Goal: Task Accomplishment & Management: Manage account settings

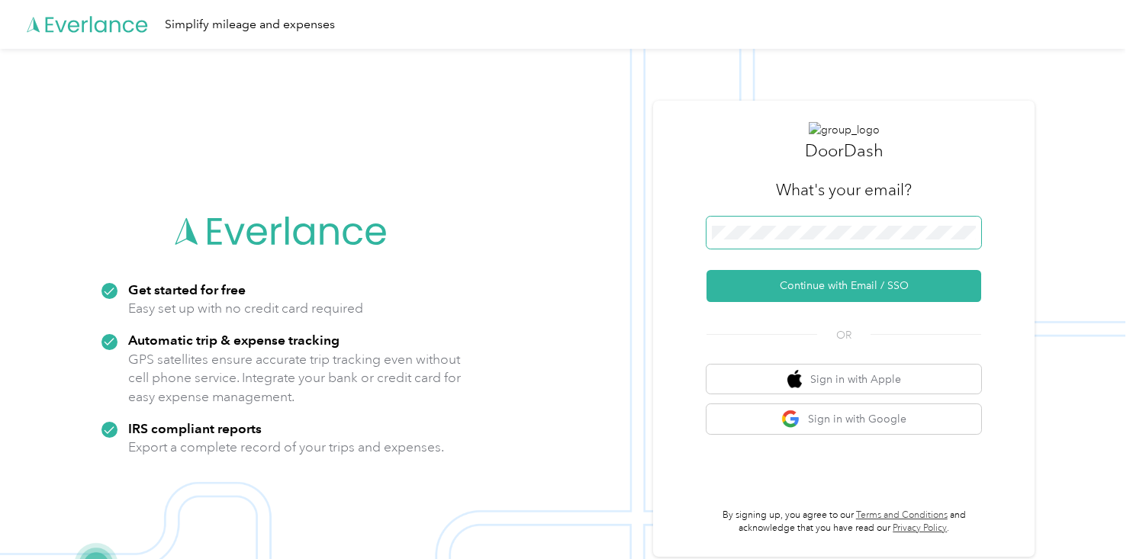
click at [874, 224] on span at bounding box center [844, 233] width 275 height 32
click at [874, 239] on span at bounding box center [844, 233] width 275 height 32
click at [877, 411] on button "Sign in with Google" at bounding box center [844, 419] width 275 height 30
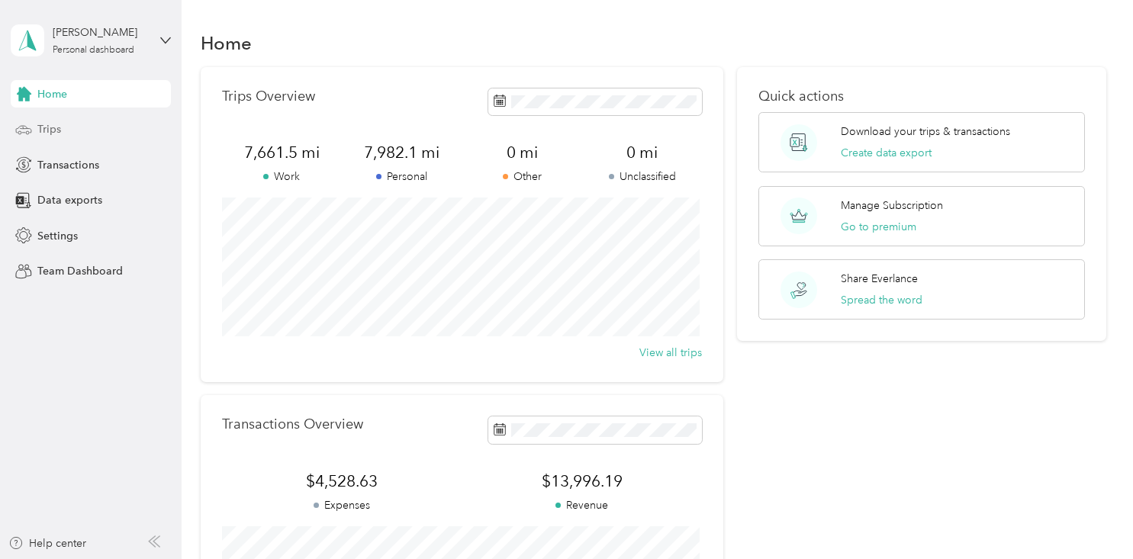
click at [96, 138] on div "Trips" at bounding box center [91, 129] width 160 height 27
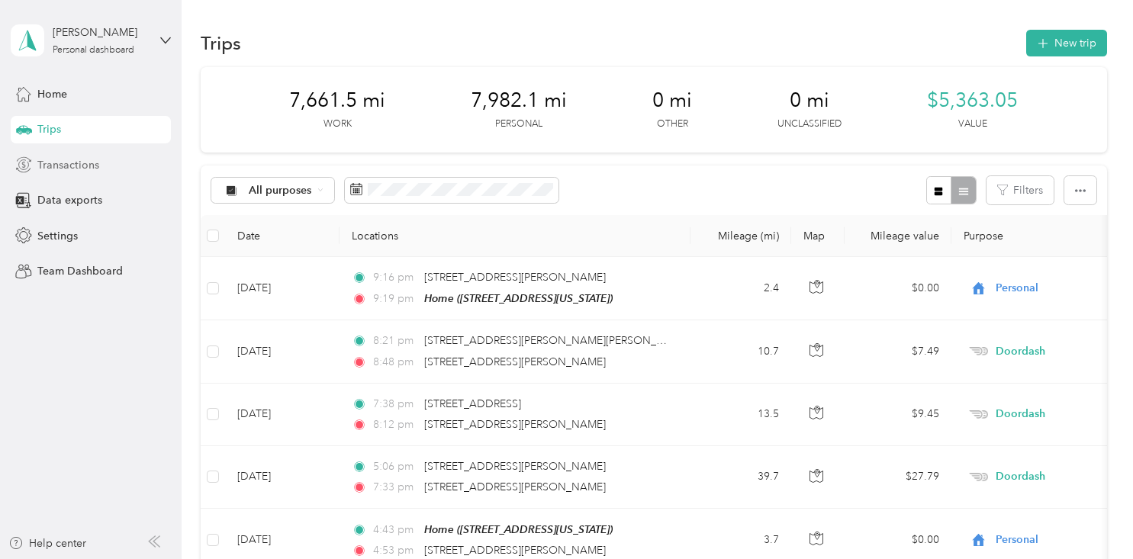
click at [76, 169] on span "Transactions" at bounding box center [68, 165] width 62 height 16
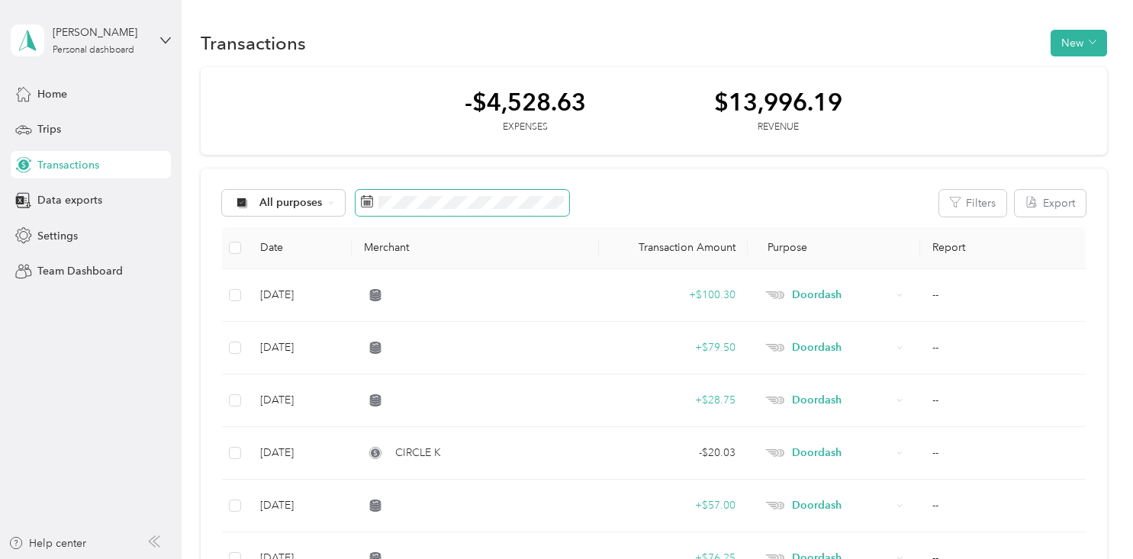
click at [376, 201] on span at bounding box center [463, 203] width 214 height 26
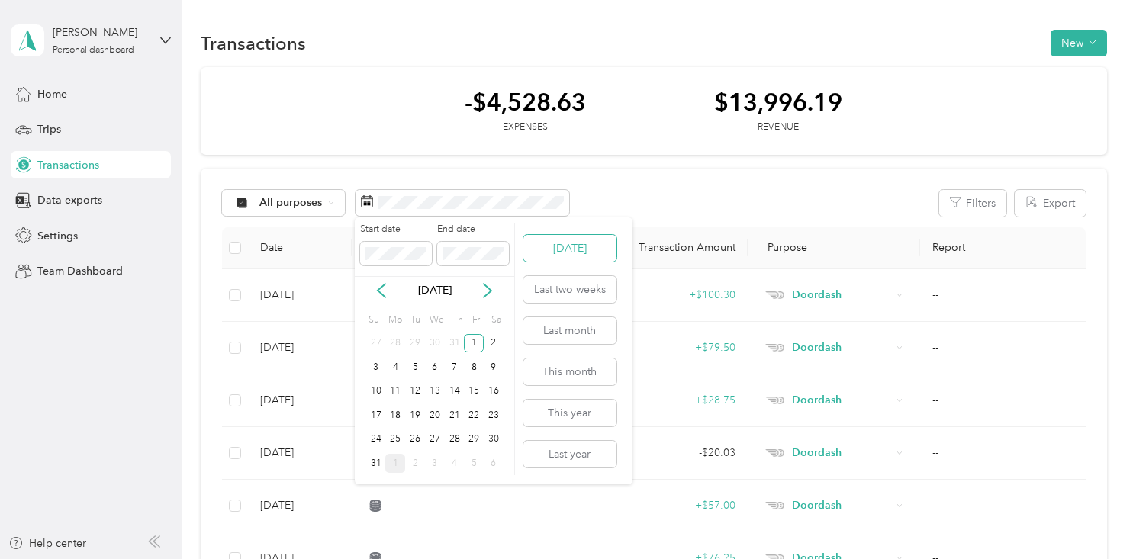
click at [571, 251] on button "[DATE]" at bounding box center [569, 248] width 93 height 27
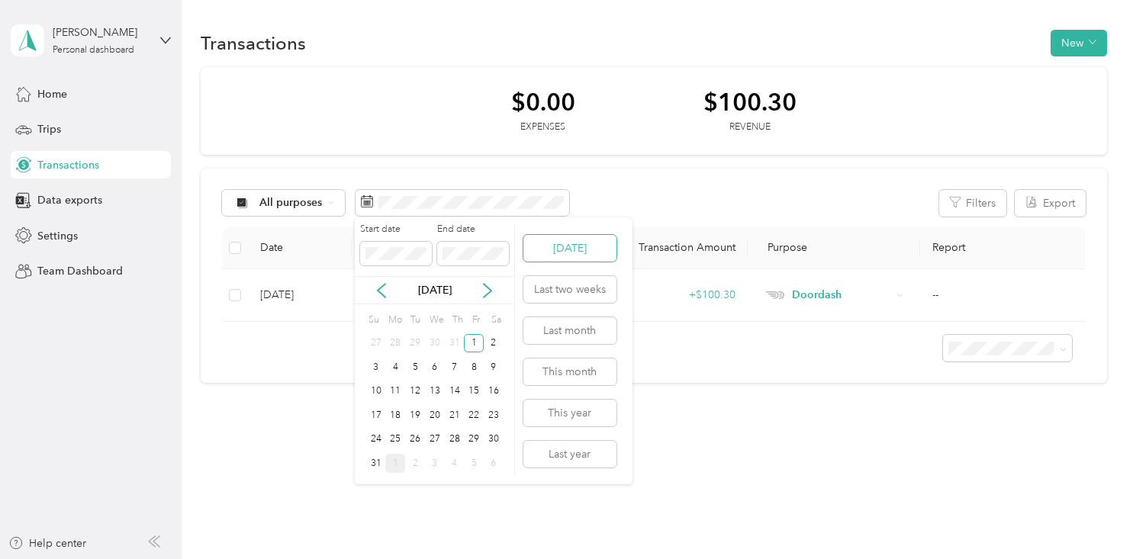
click at [558, 247] on button "[DATE]" at bounding box center [569, 248] width 93 height 27
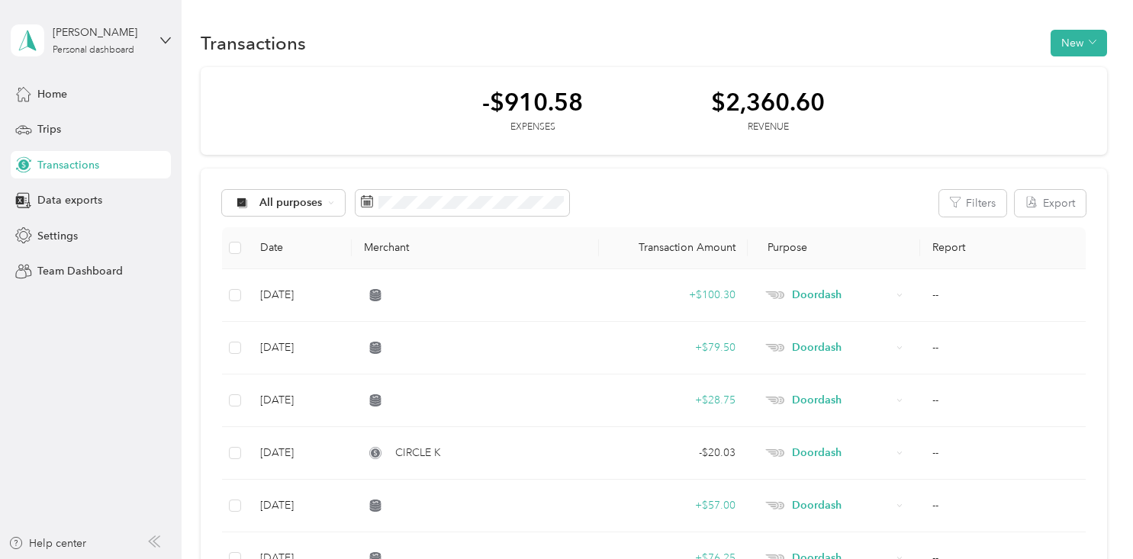
click at [298, 198] on span "All purposes" at bounding box center [290, 203] width 63 height 11
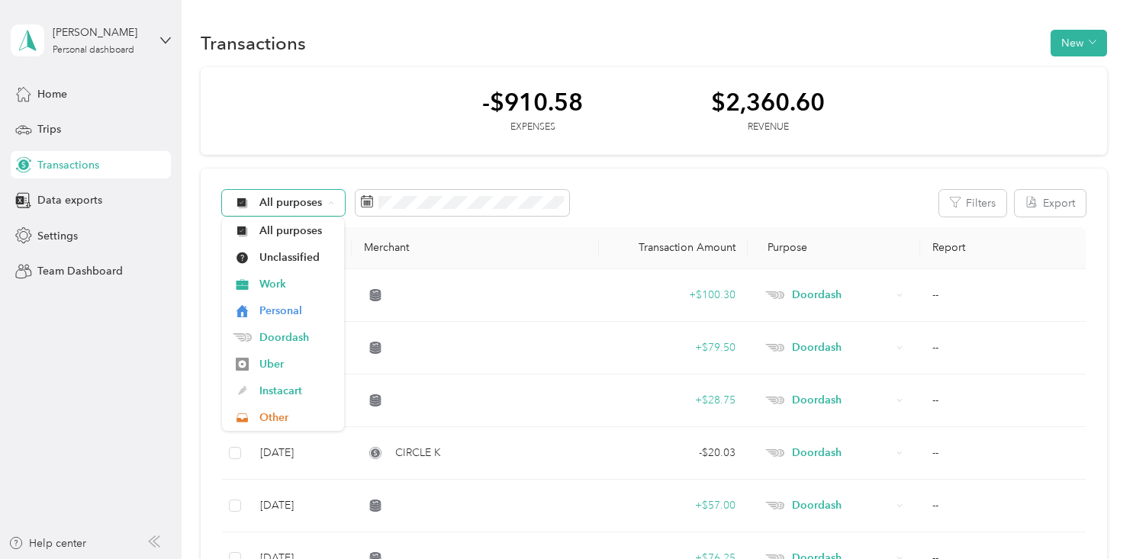
click at [298, 198] on span "All purposes" at bounding box center [290, 203] width 63 height 11
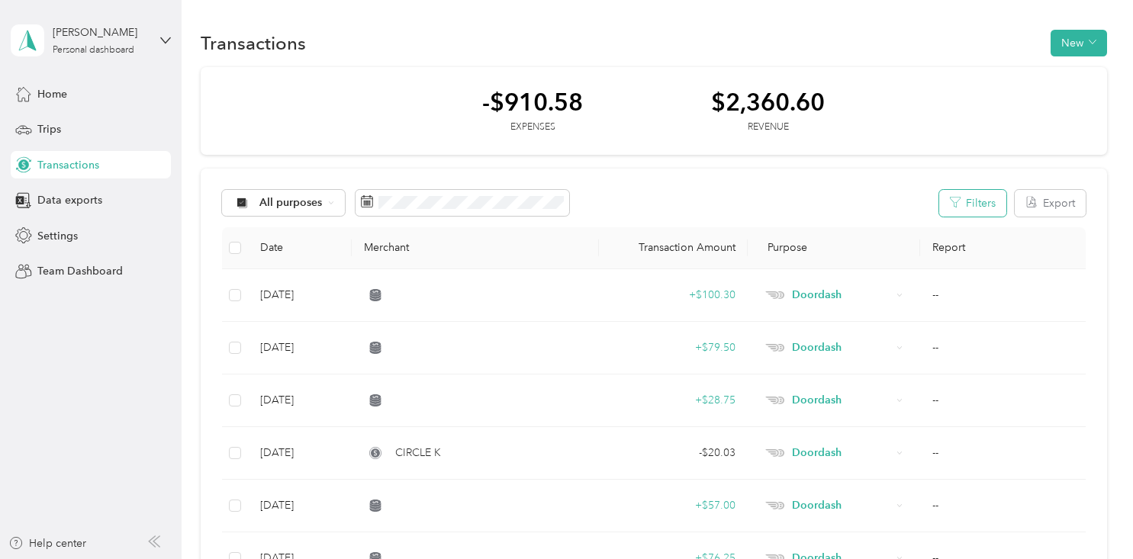
click at [994, 208] on button "Filters" at bounding box center [972, 203] width 67 height 27
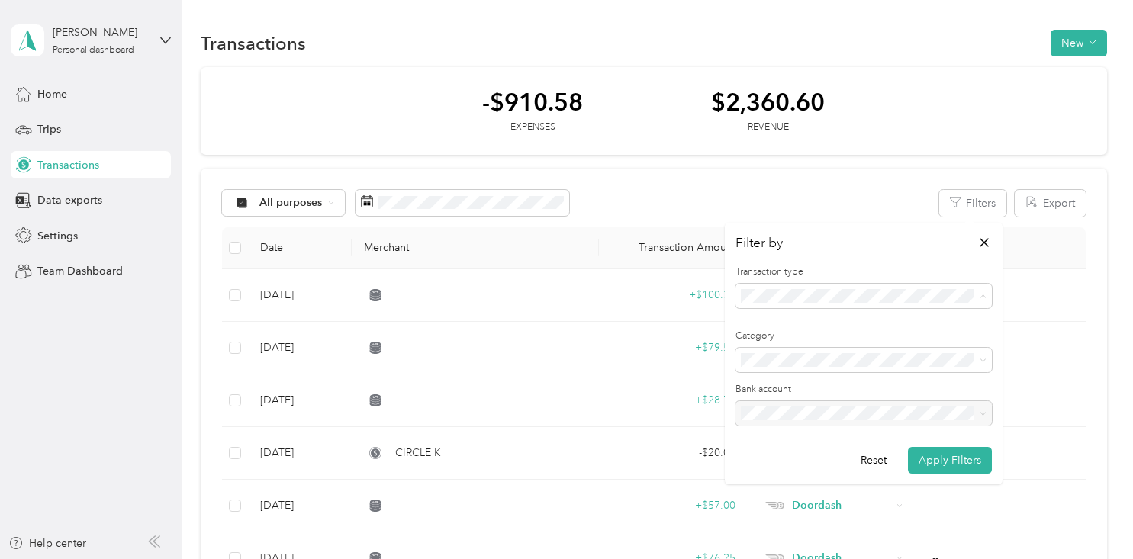
click at [804, 369] on div "Revenue" at bounding box center [863, 377] width 235 height 16
click at [955, 463] on button "Apply Filters" at bounding box center [950, 460] width 84 height 27
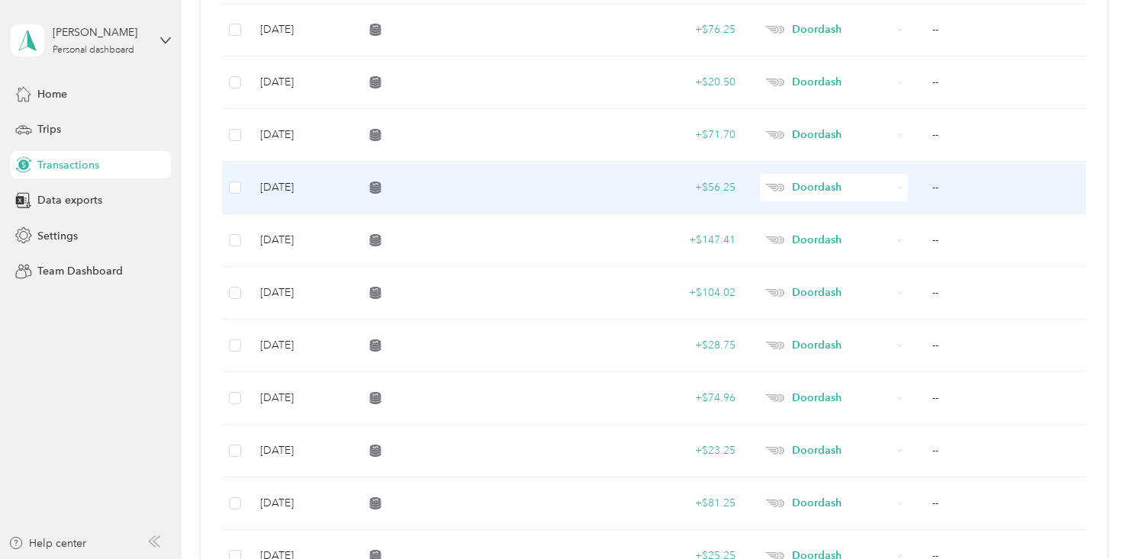
scroll to position [498, 0]
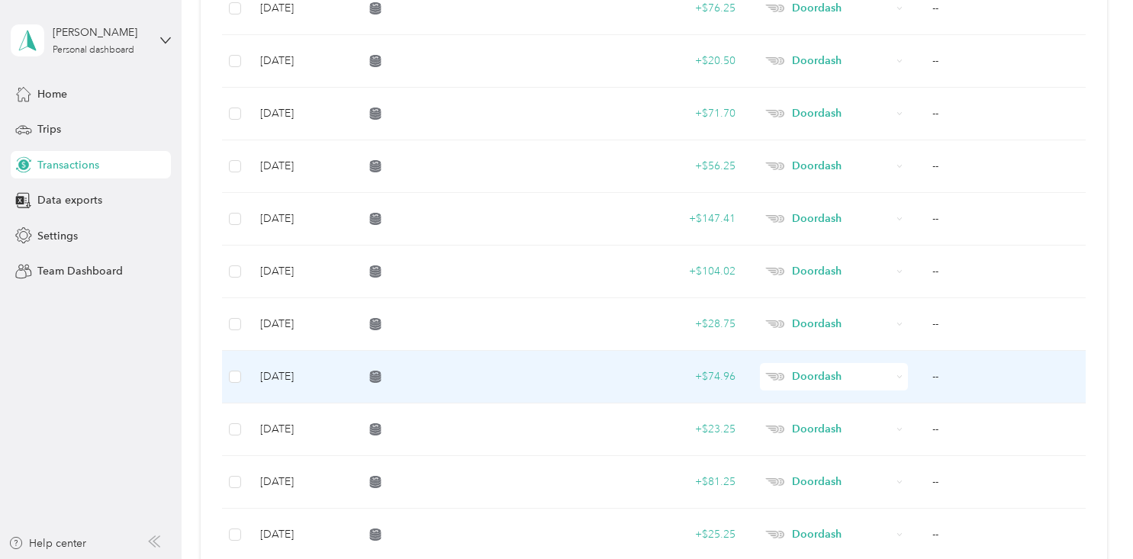
click at [740, 378] on td "+ $74.96" at bounding box center [673, 377] width 148 height 53
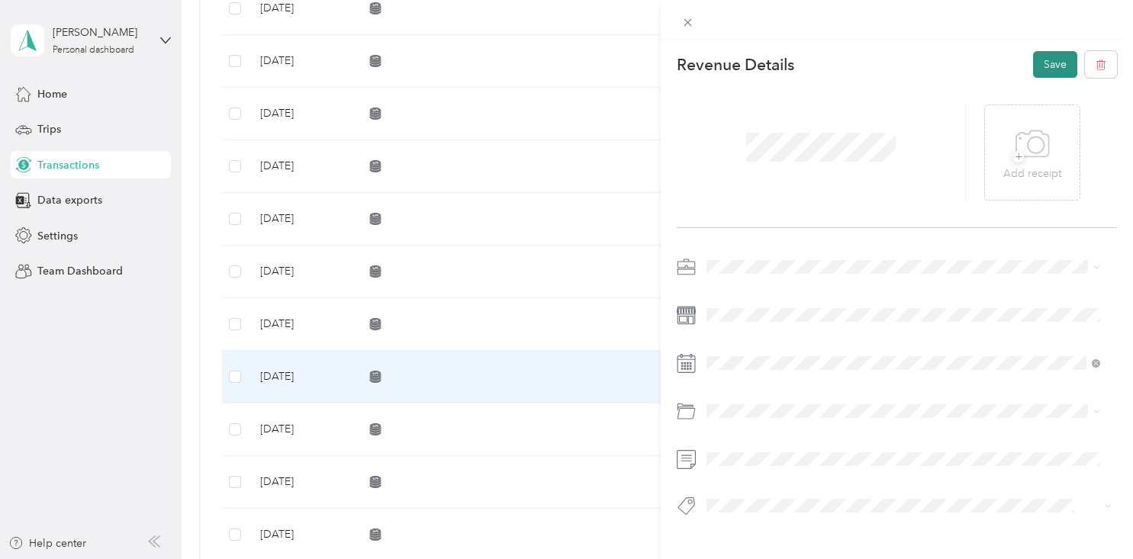
click at [1039, 66] on button "Save" at bounding box center [1055, 64] width 44 height 27
click at [1057, 70] on button "Save" at bounding box center [1055, 64] width 44 height 27
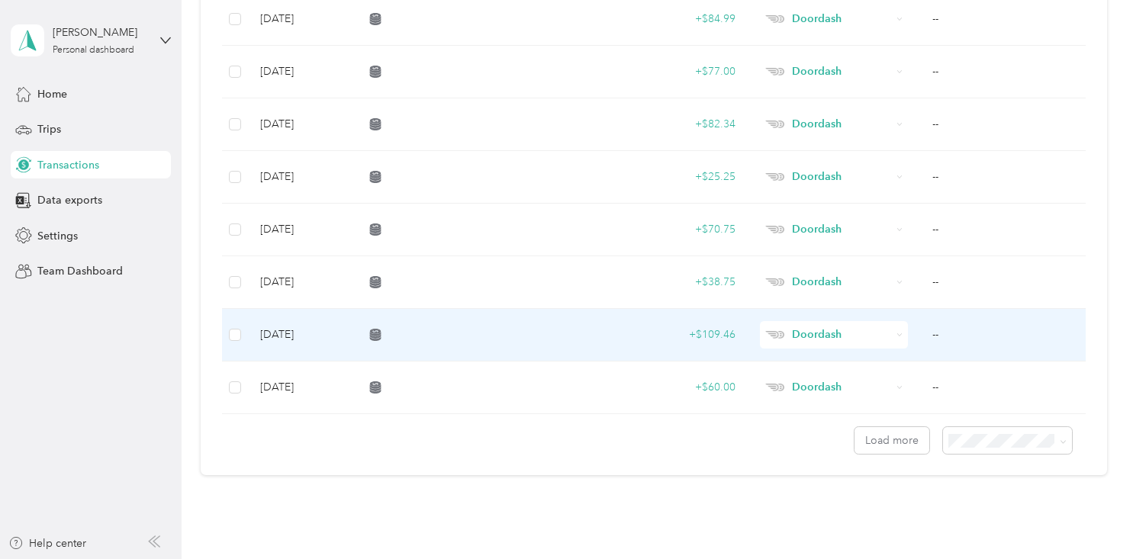
scroll to position [1257, 0]
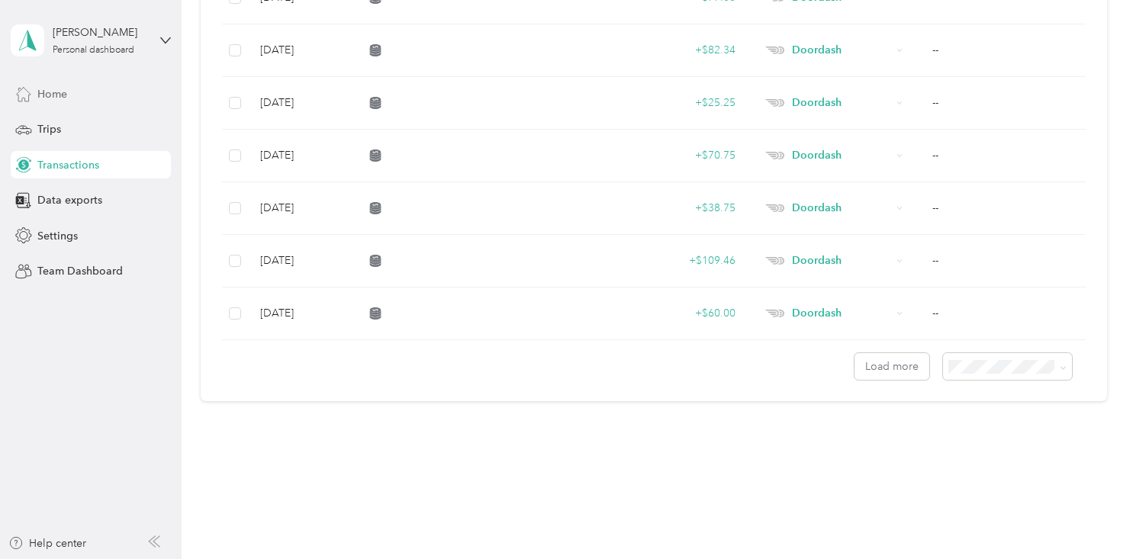
click at [64, 101] on span "Home" at bounding box center [52, 94] width 30 height 16
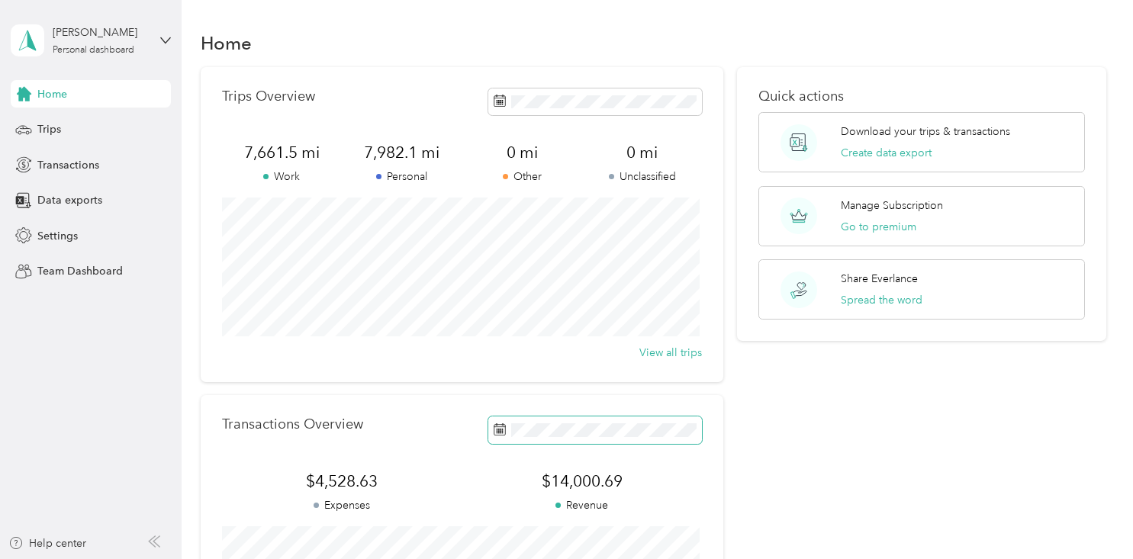
scroll to position [277, 0]
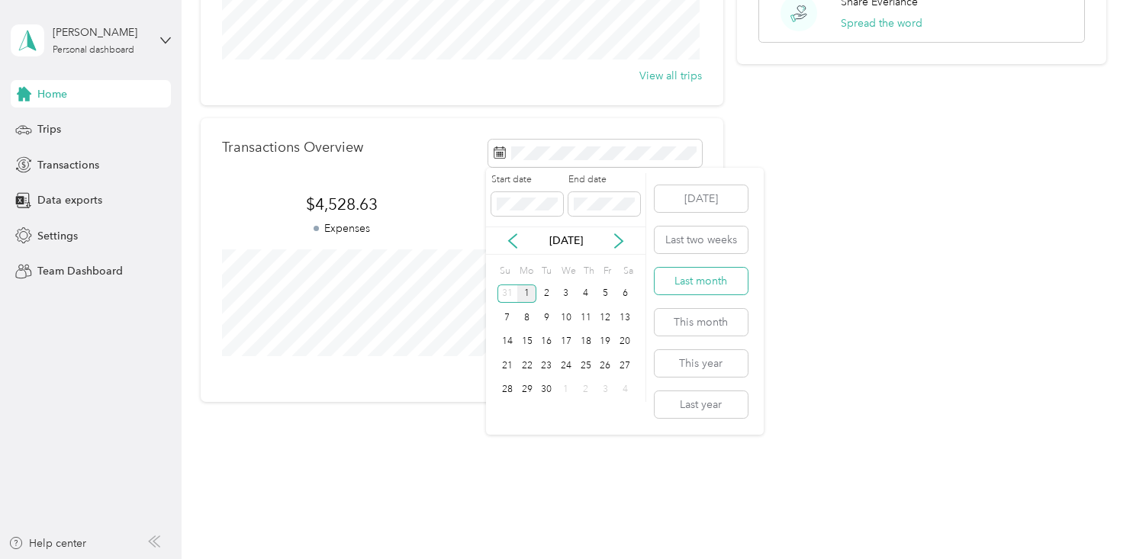
click at [701, 285] on button "Last month" at bounding box center [701, 281] width 93 height 27
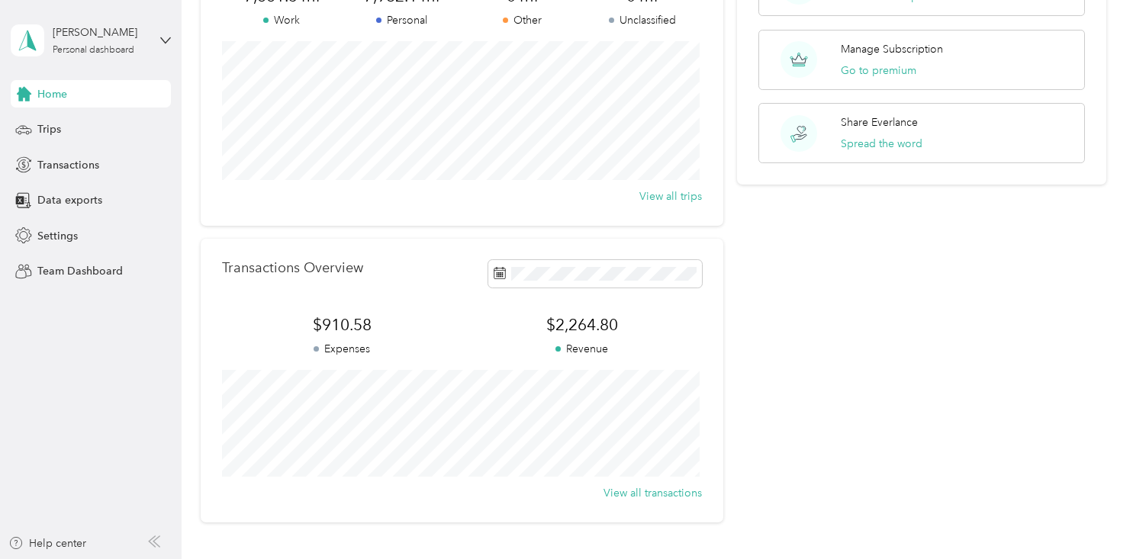
scroll to position [150, 0]
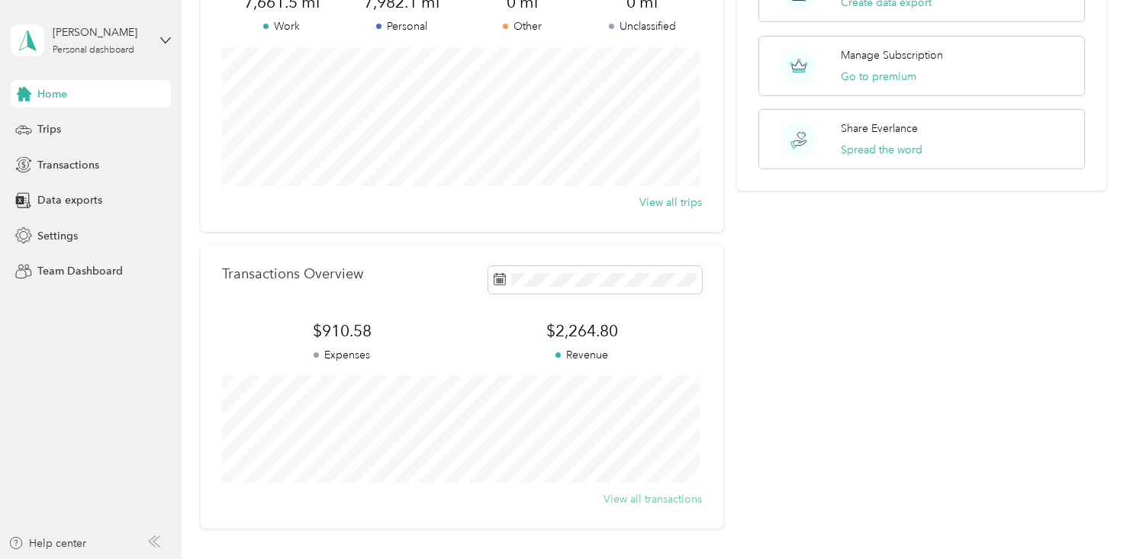
click at [665, 507] on button "View all transactions" at bounding box center [653, 499] width 98 height 16
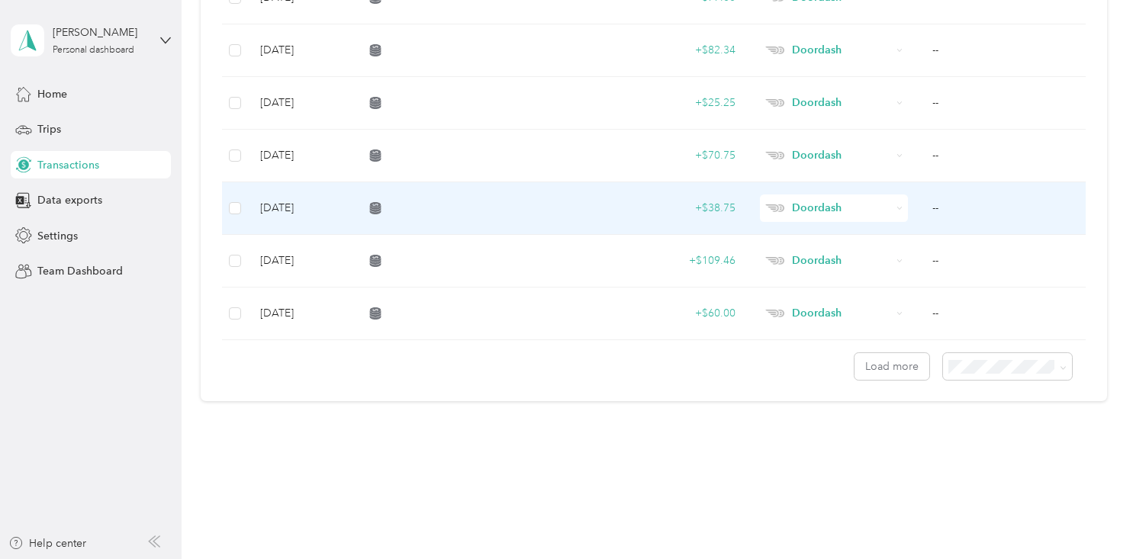
scroll to position [1254, 0]
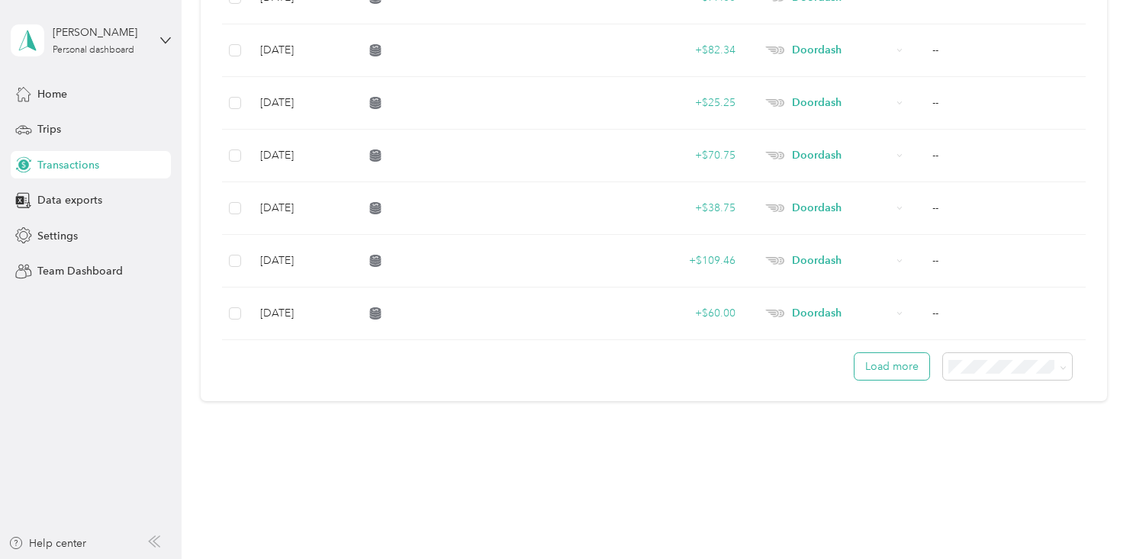
click at [866, 378] on button "Load more" at bounding box center [892, 366] width 75 height 27
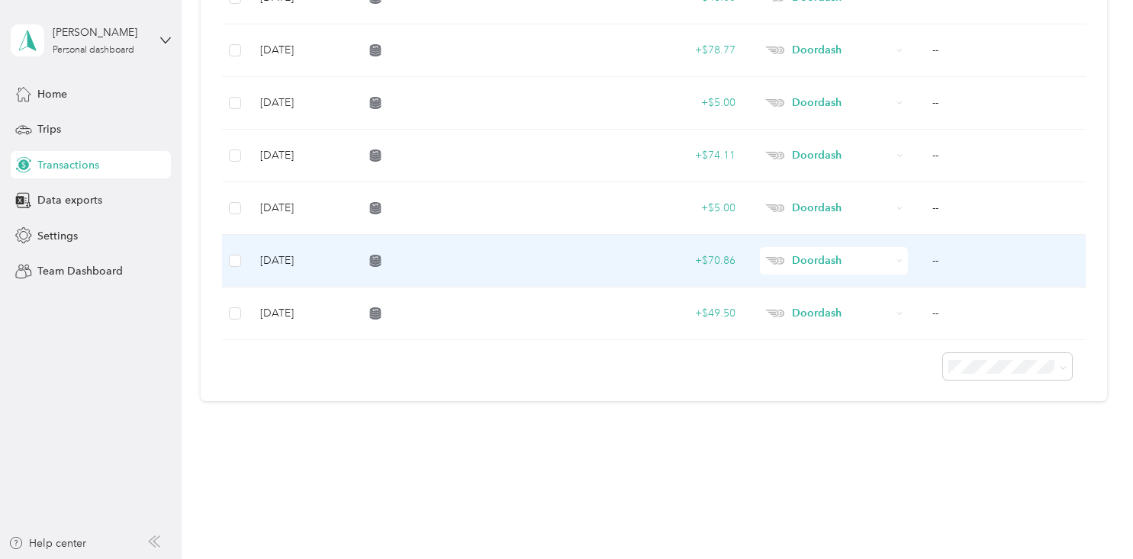
scroll to position [1941, 0]
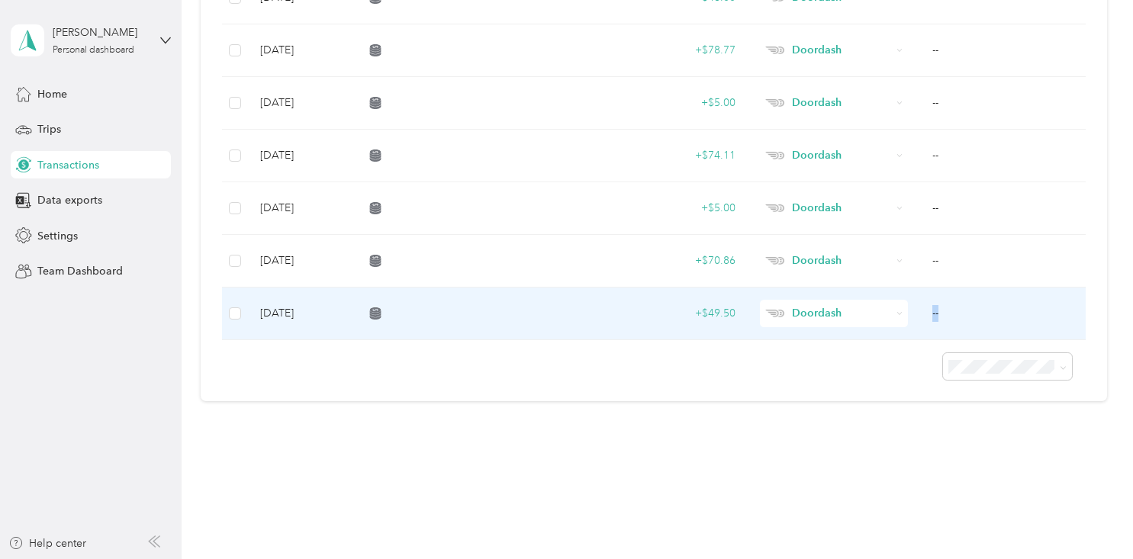
drag, startPoint x: 817, startPoint y: 366, endPoint x: 751, endPoint y: 302, distance: 91.2
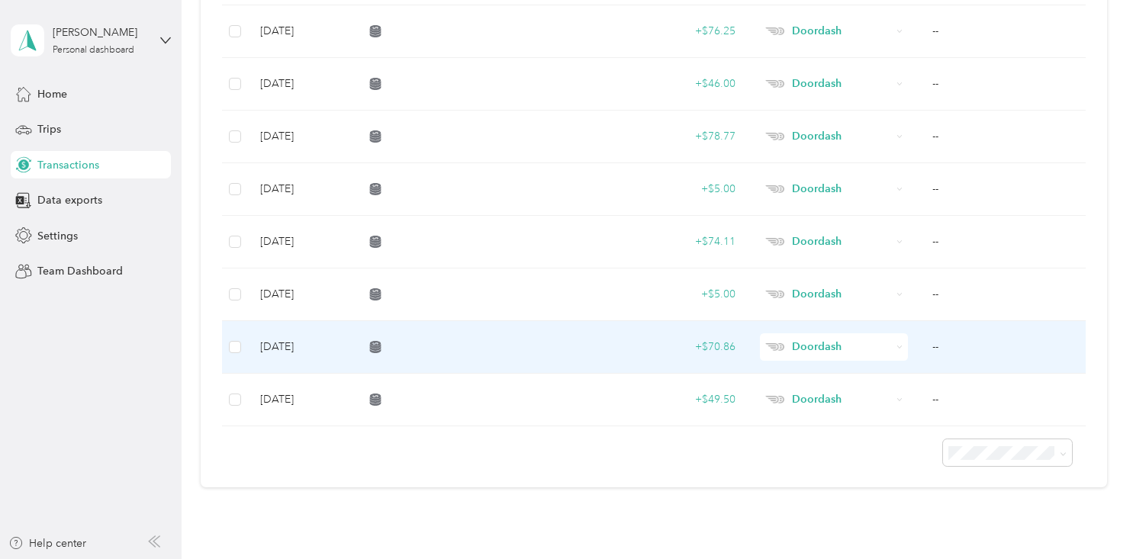
scroll to position [1868, 0]
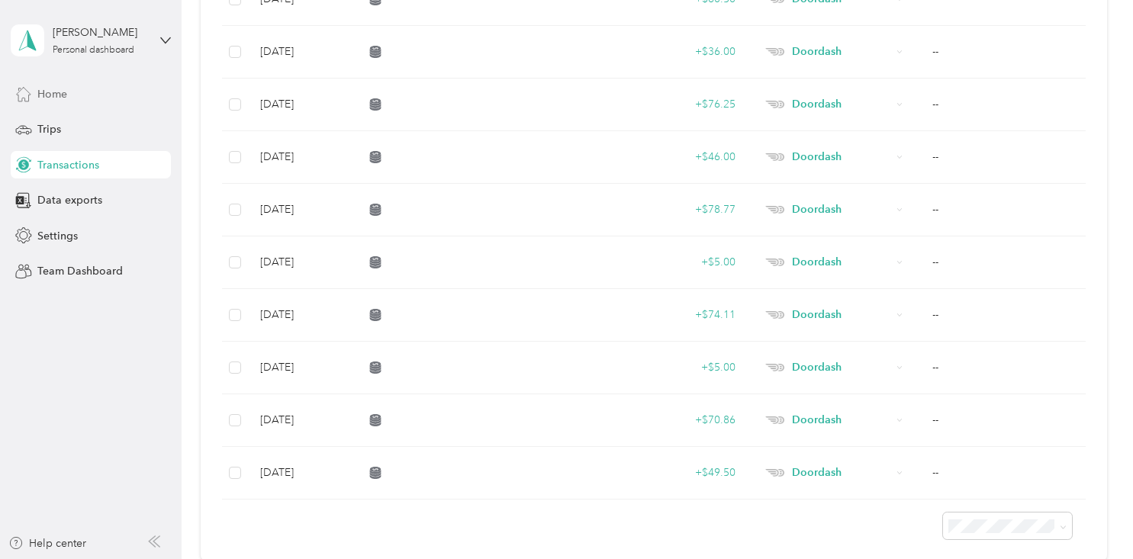
click at [49, 98] on span "Home" at bounding box center [52, 94] width 30 height 16
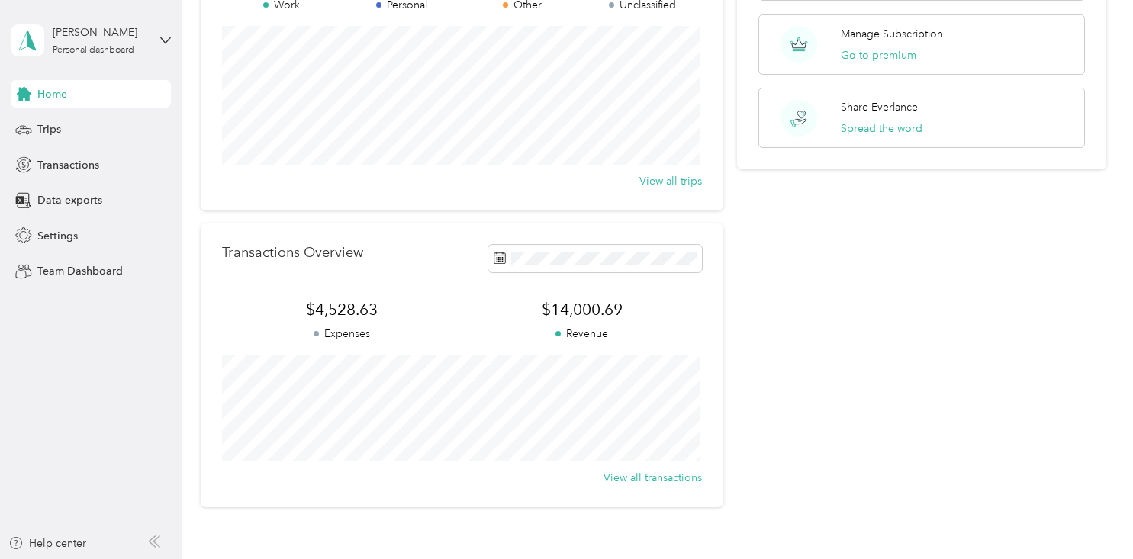
scroll to position [161, 0]
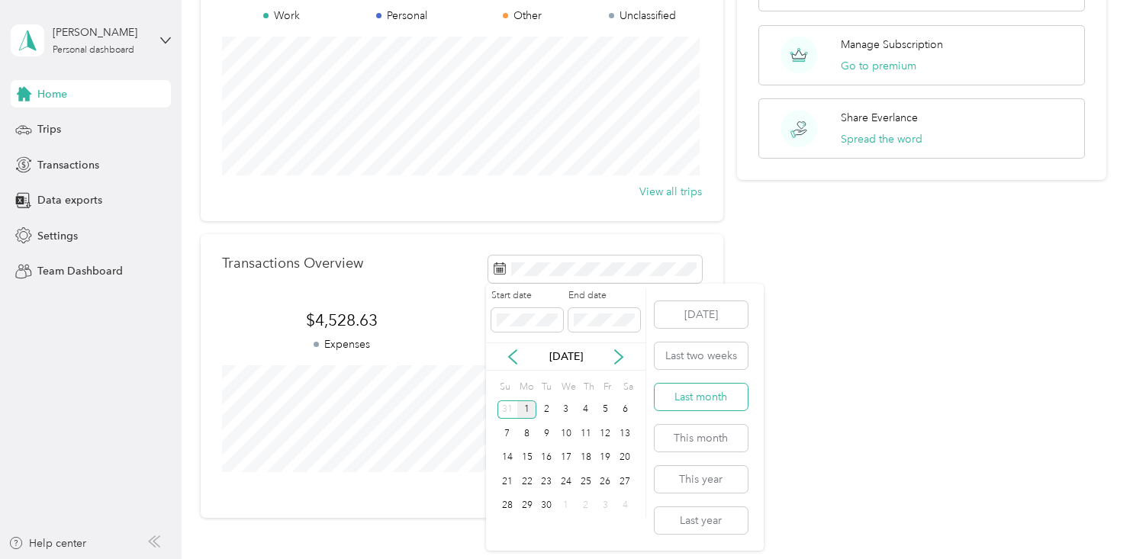
click at [726, 395] on button "Last month" at bounding box center [701, 397] width 93 height 27
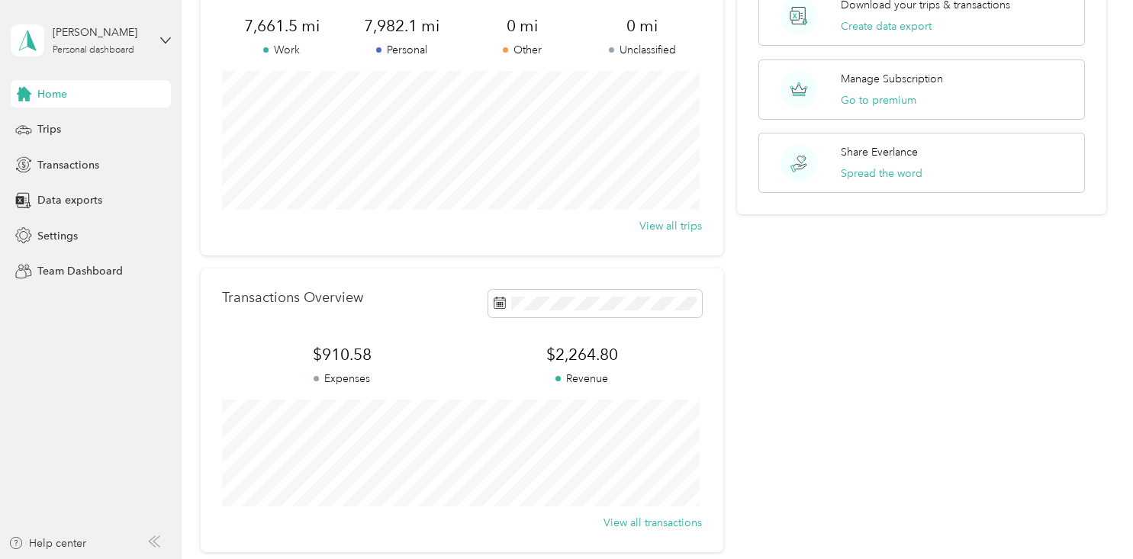
scroll to position [0, 0]
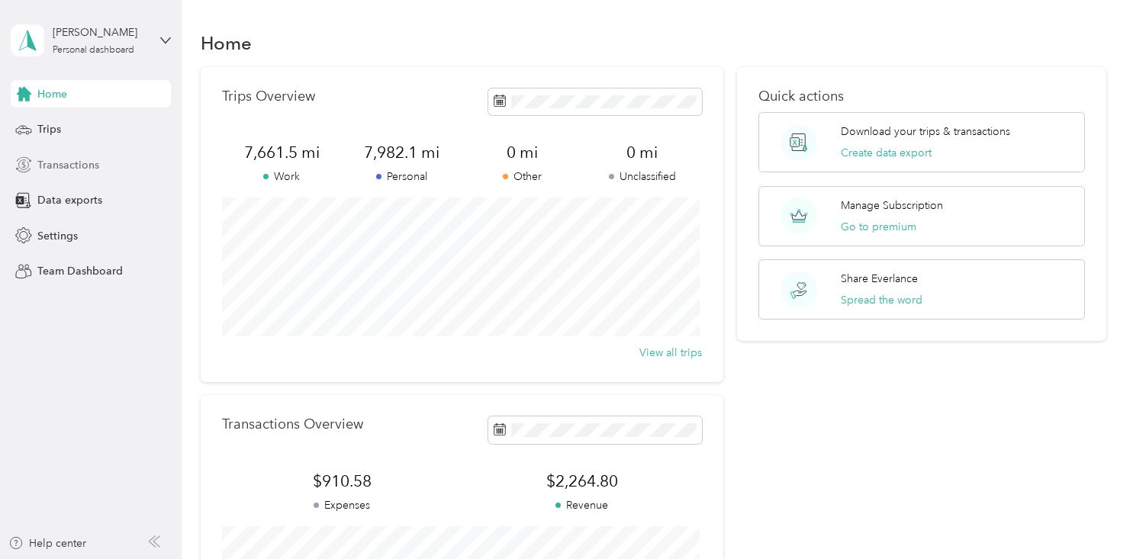
click at [89, 159] on span "Transactions" at bounding box center [68, 165] width 62 height 16
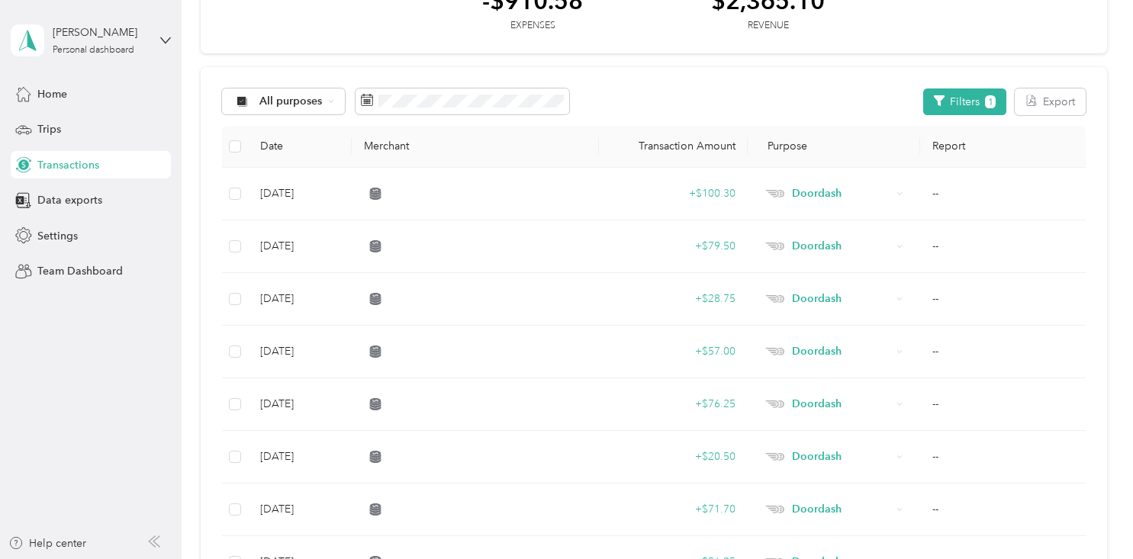
scroll to position [98, 0]
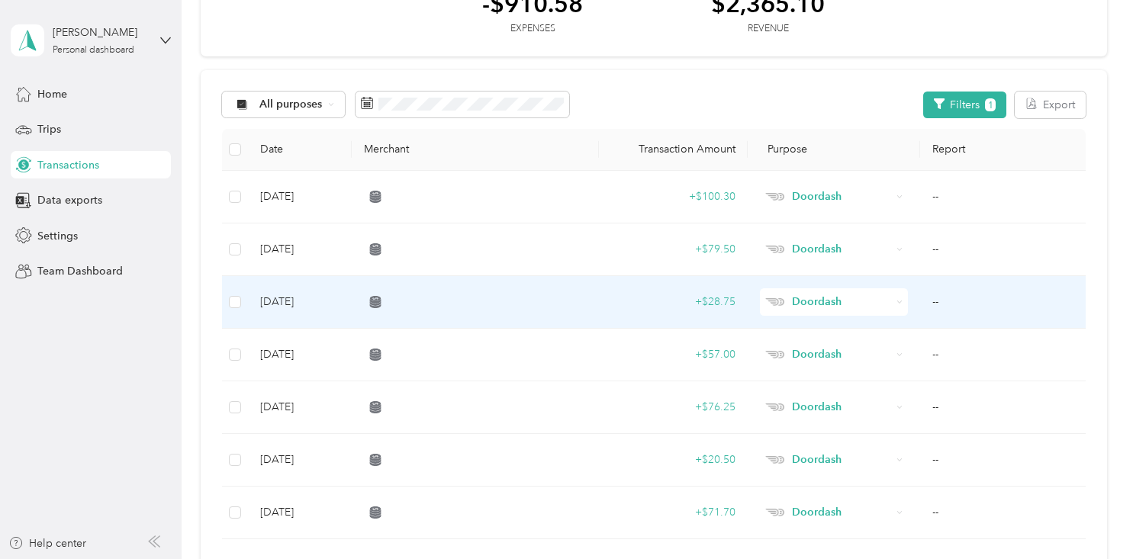
click at [731, 296] on div "+ $28.75" at bounding box center [673, 302] width 124 height 17
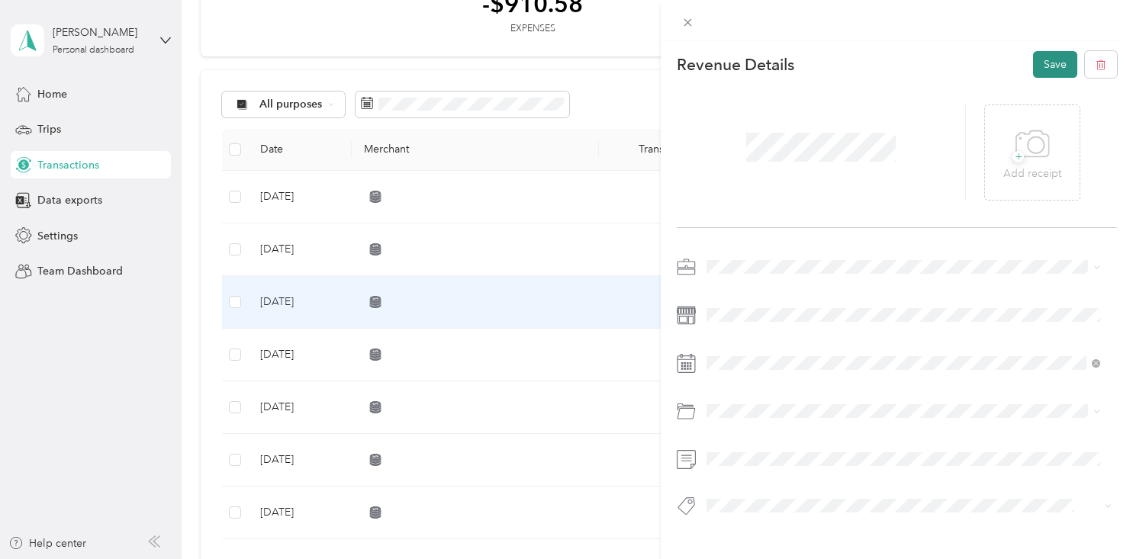
click at [1035, 69] on button "Save" at bounding box center [1055, 64] width 44 height 27
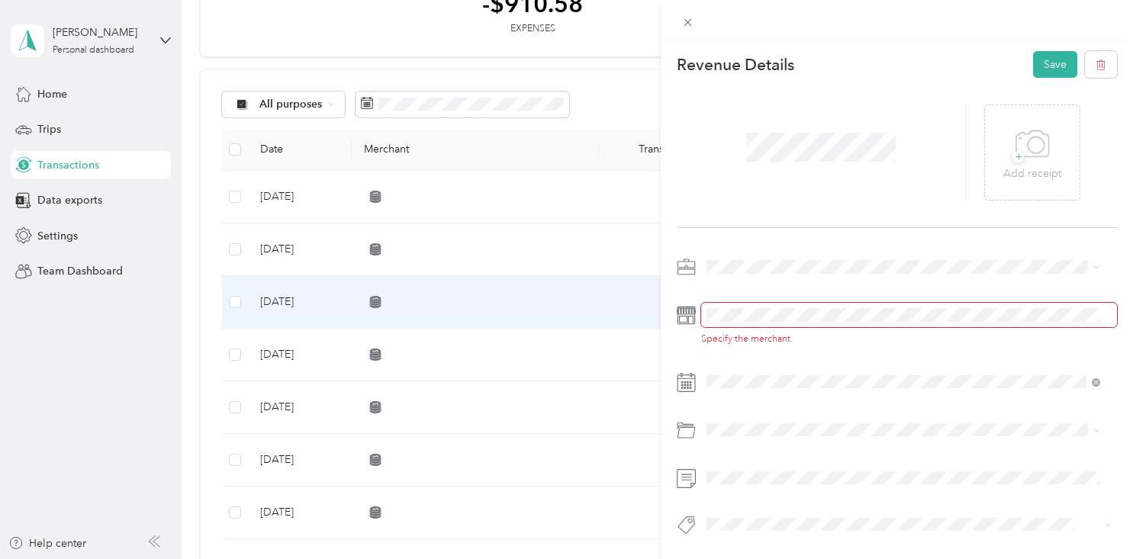
click at [806, 327] on div "Specify the merchant" at bounding box center [909, 324] width 416 height 43
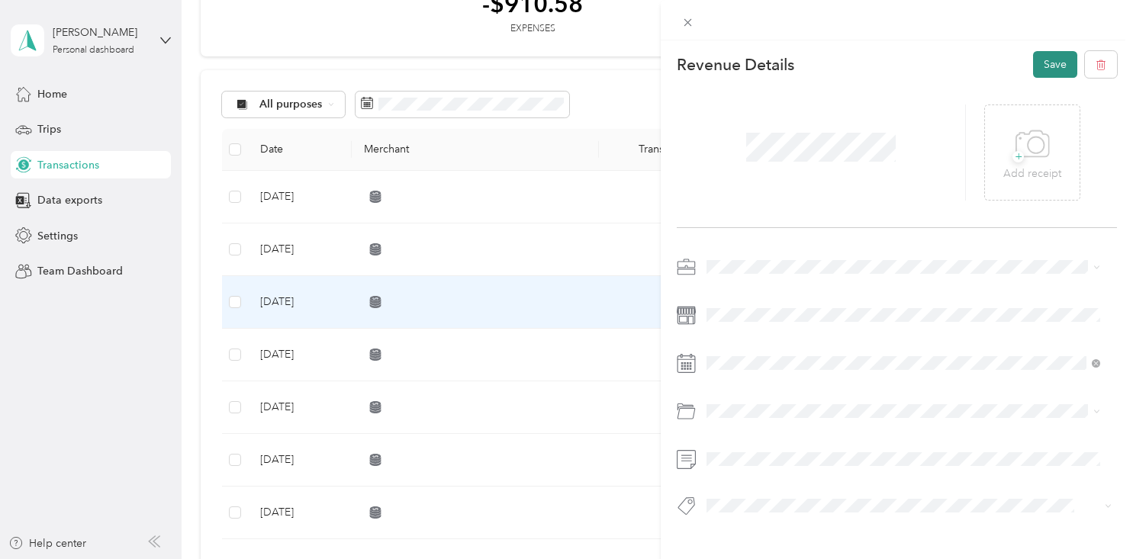
click at [1037, 60] on button "Save" at bounding box center [1055, 64] width 44 height 27
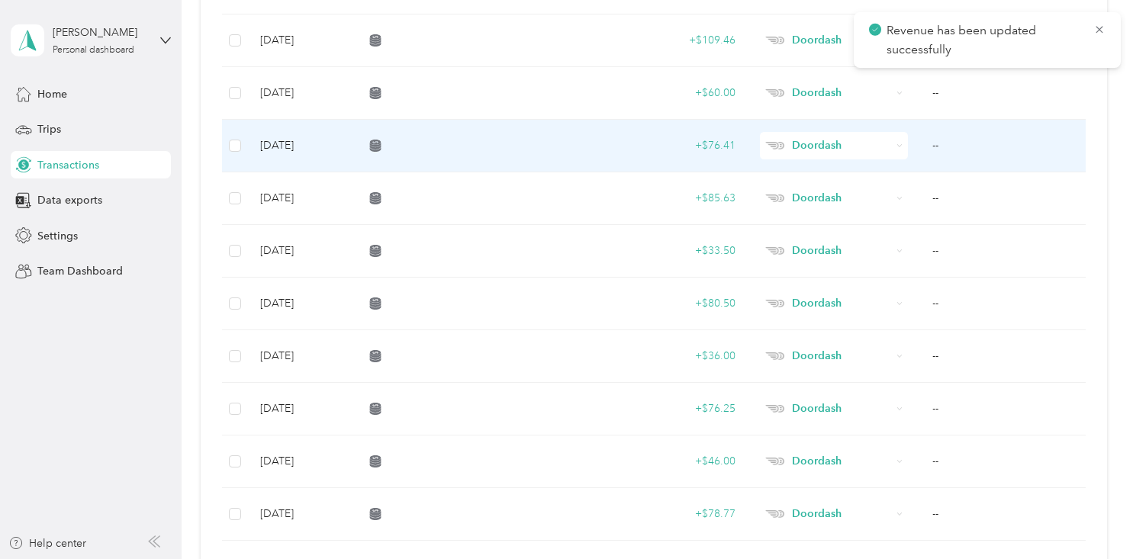
scroll to position [1485, 0]
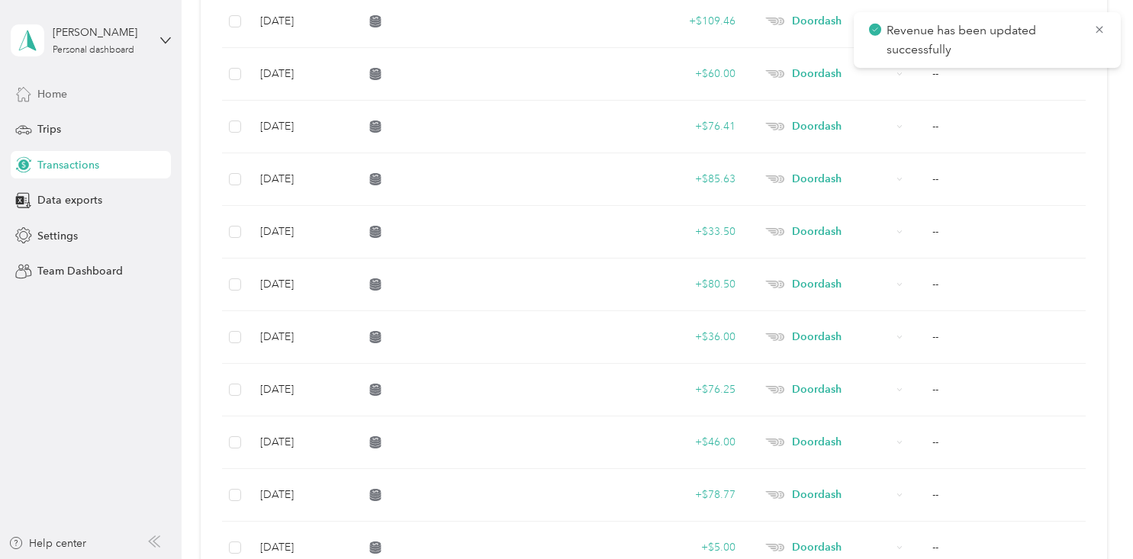
click at [134, 98] on div "Home" at bounding box center [91, 93] width 160 height 27
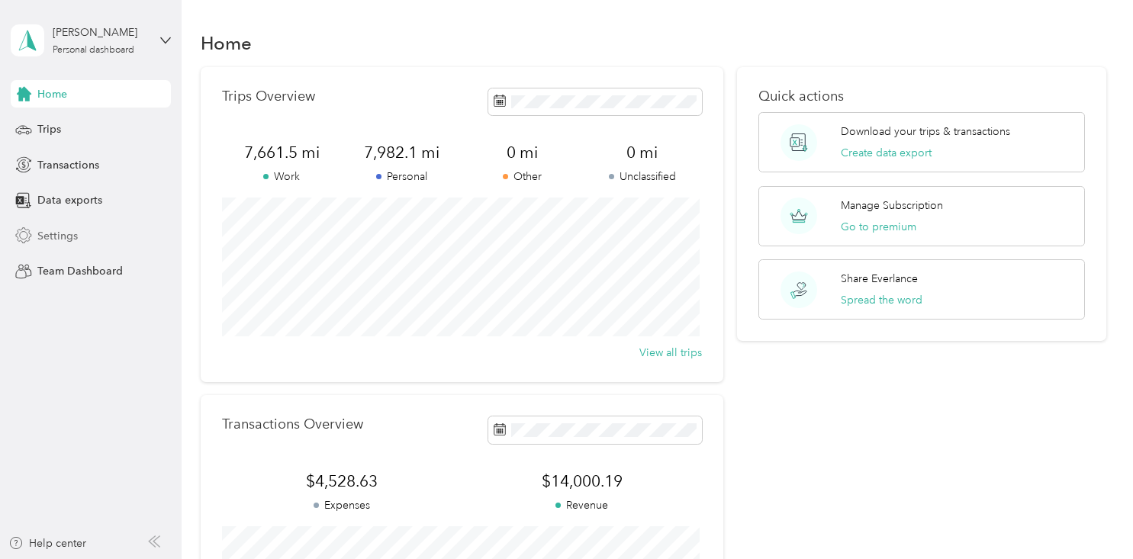
click at [90, 238] on div "Settings" at bounding box center [91, 235] width 160 height 27
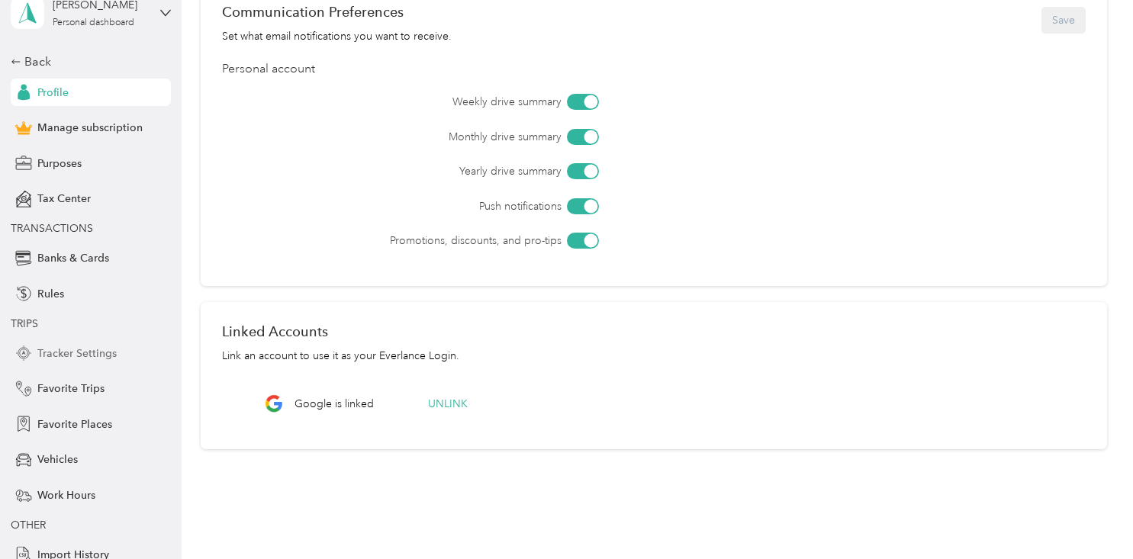
scroll to position [74, 0]
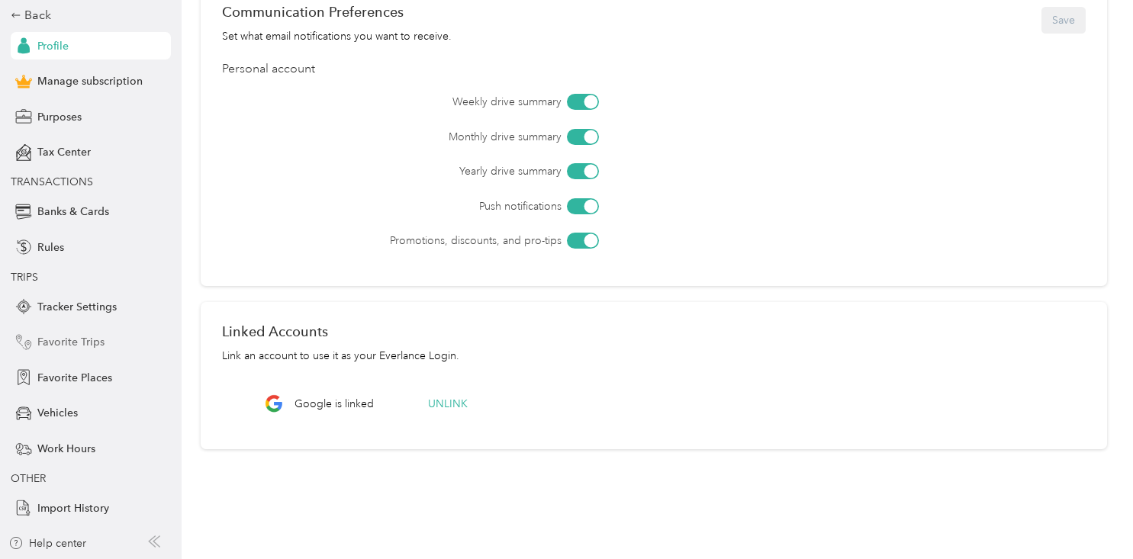
click at [86, 349] on span "Favorite Trips" at bounding box center [70, 342] width 67 height 16
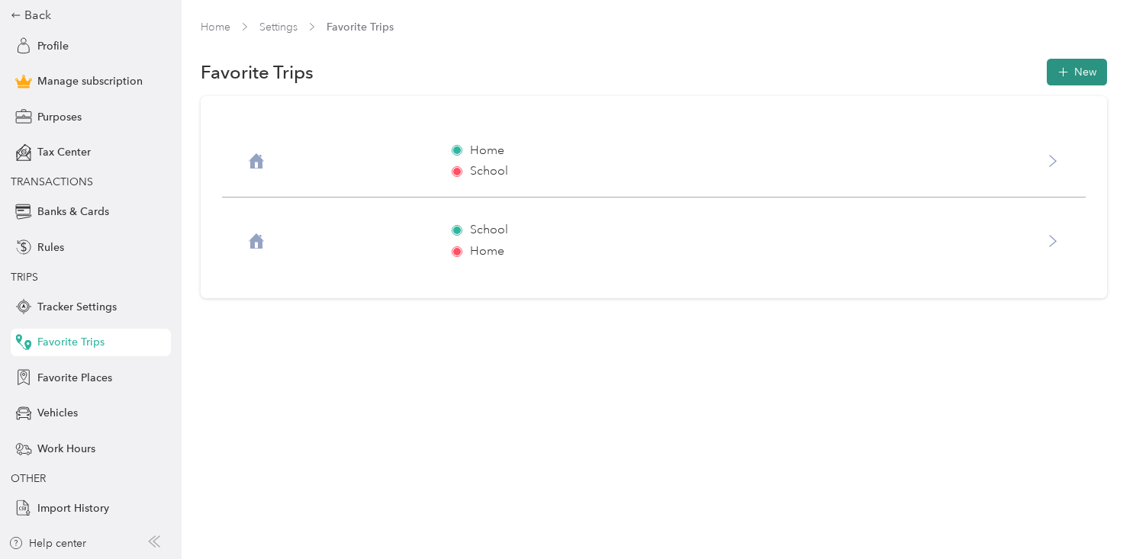
click at [1077, 82] on button "New" at bounding box center [1077, 72] width 60 height 27
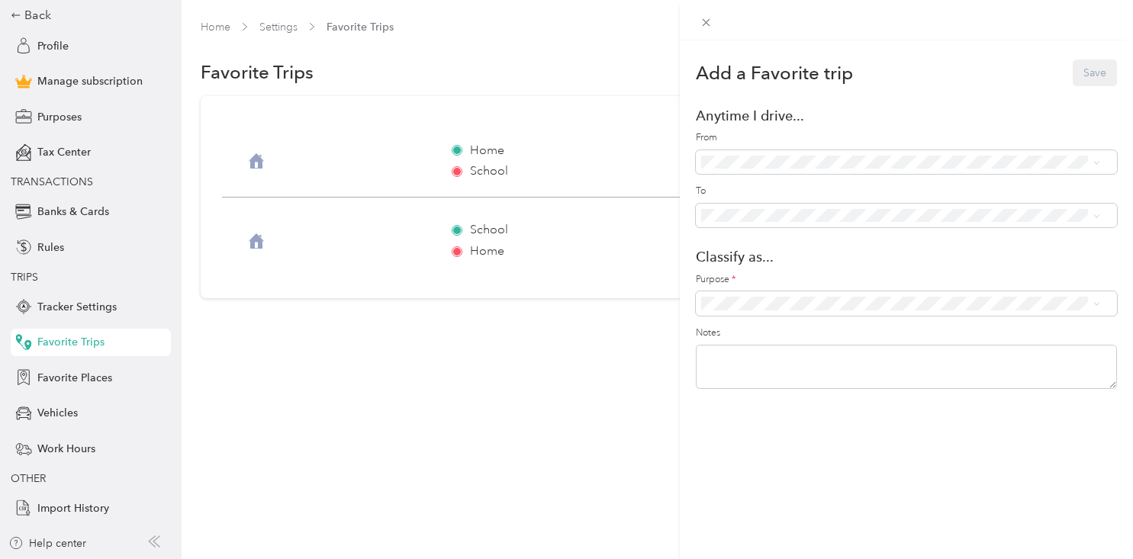
click at [640, 333] on div "Add a Favorite trip Save Anytime I drive... From To Classify as... Purpose * No…" at bounding box center [566, 279] width 1133 height 559
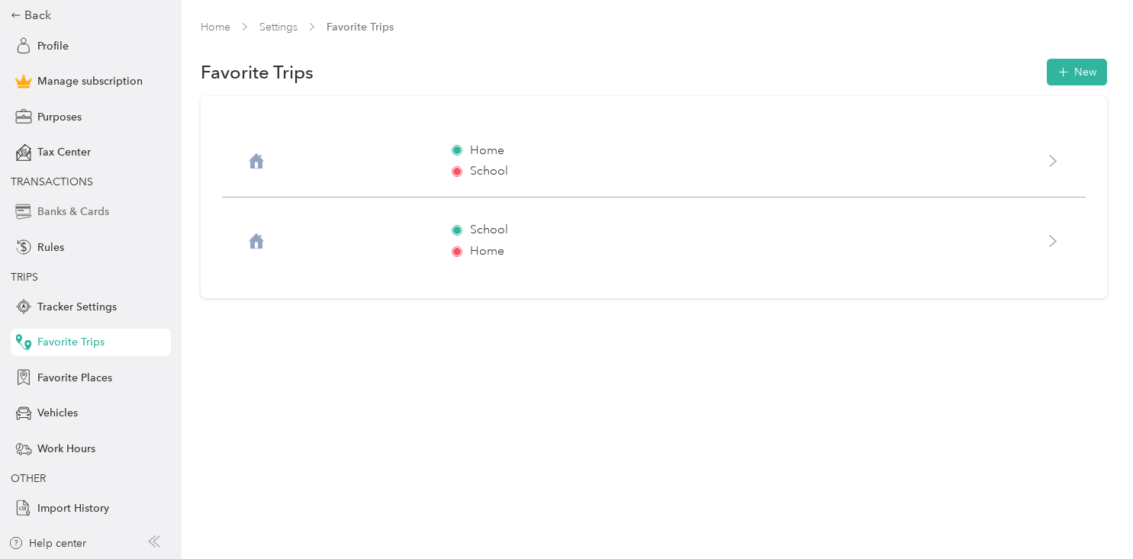
click at [95, 216] on span "Banks & Cards" at bounding box center [73, 212] width 72 height 16
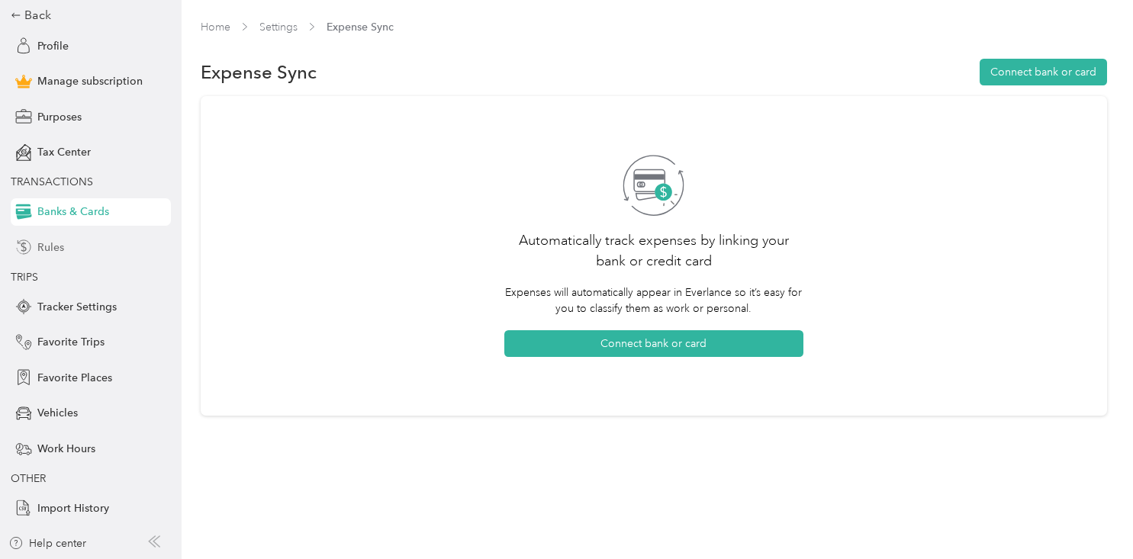
click at [75, 247] on div "Rules" at bounding box center [91, 247] width 160 height 27
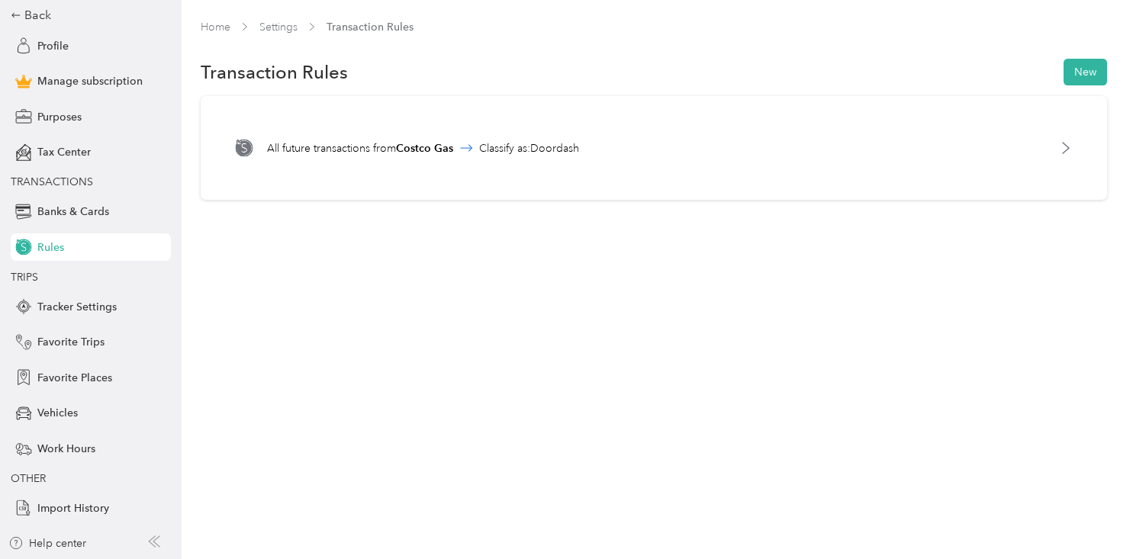
scroll to position [74, 0]
